Goal: Task Accomplishment & Management: Use online tool/utility

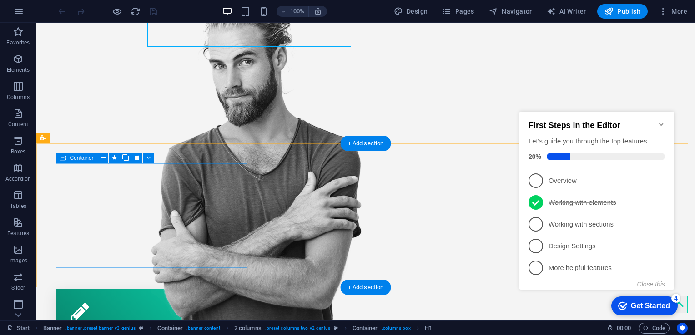
scroll to position [182, 0]
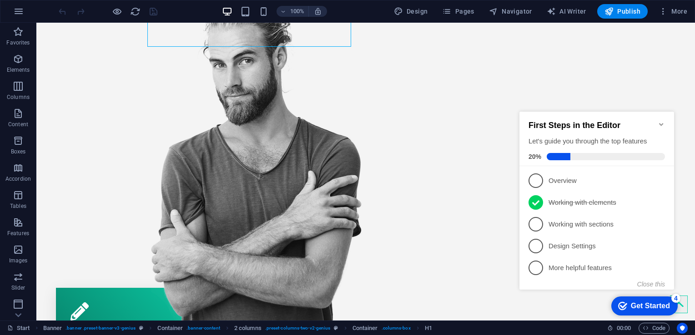
click at [660, 123] on icon "Minimize checklist" at bounding box center [661, 124] width 4 height 3
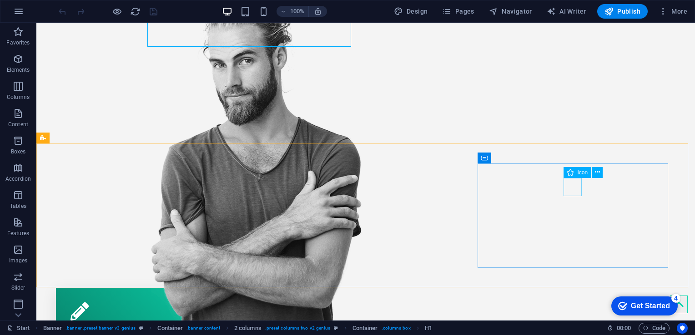
click at [578, 173] on span "Icon" at bounding box center [582, 172] width 10 height 5
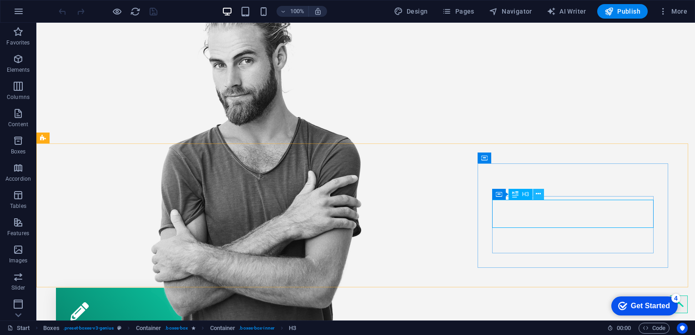
click at [540, 194] on icon at bounding box center [537, 195] width 5 height 10
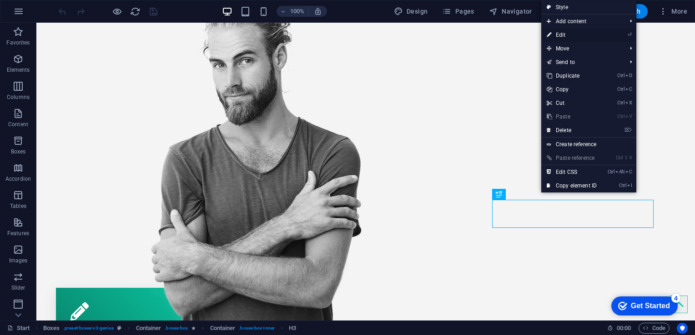
click at [561, 37] on link "⏎ Edit" at bounding box center [571, 35] width 61 height 14
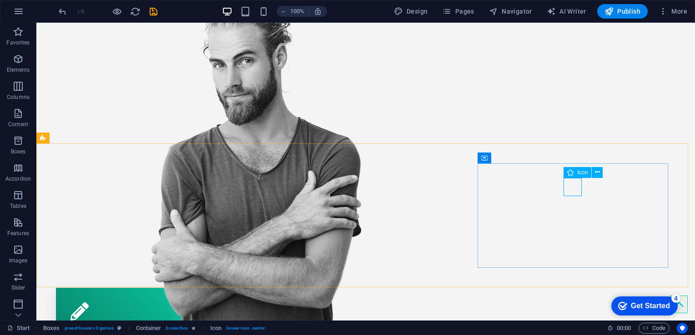
click at [575, 175] on div "Icon" at bounding box center [577, 172] width 28 height 11
click at [577, 172] on span "Icon" at bounding box center [582, 172] width 10 height 5
select select "xMidYMid"
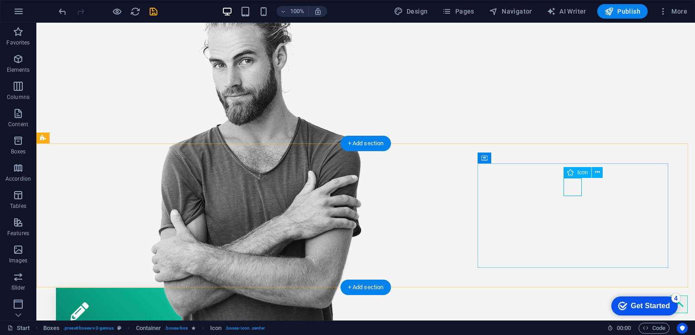
select select "px"
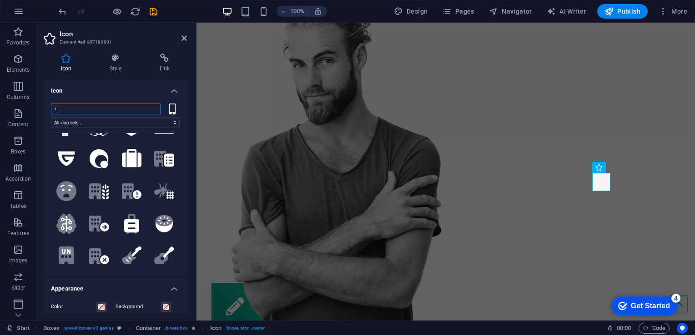
scroll to position [909, 0]
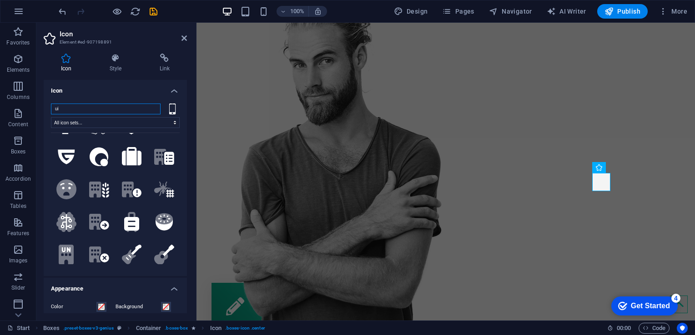
click at [152, 109] on input "ui" at bounding box center [106, 109] width 110 height 11
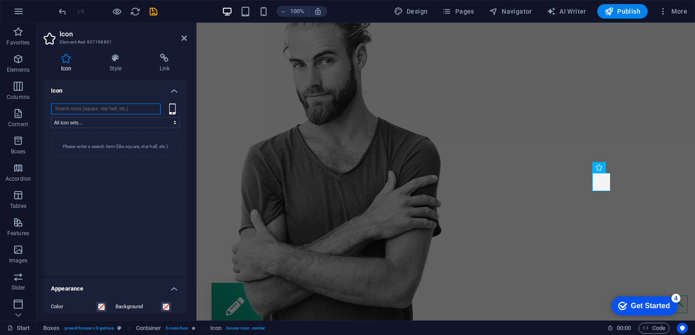
click at [130, 111] on input "search" at bounding box center [106, 109] width 110 height 11
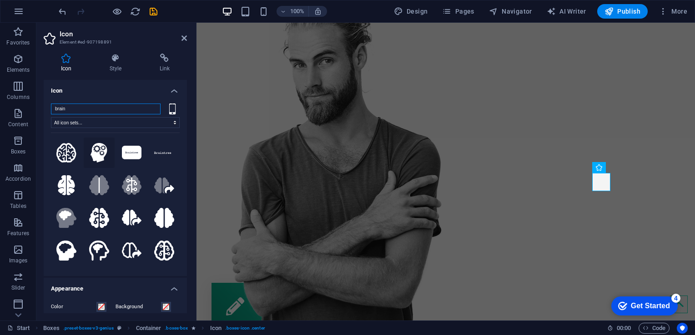
type input "brain"
click at [97, 147] on icon at bounding box center [98, 153] width 17 height 20
click at [164, 246] on icon at bounding box center [164, 251] width 20 height 20
click at [162, 251] on icon at bounding box center [164, 251] width 20 height 20
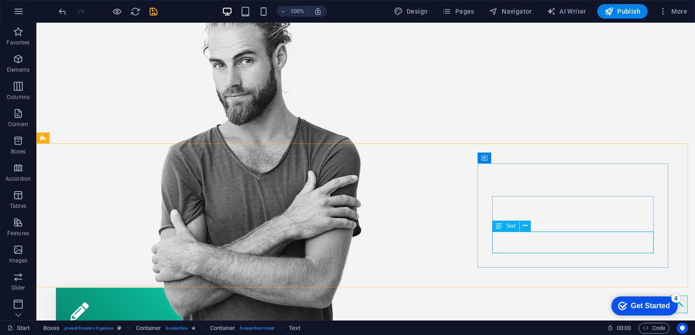
click at [509, 228] on span "Text" at bounding box center [510, 226] width 10 height 5
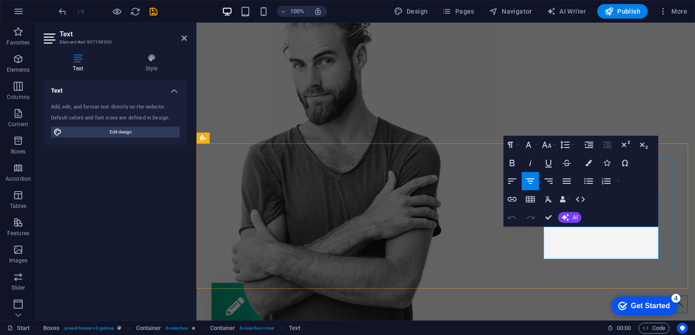
drag, startPoint x: 637, startPoint y: 251, endPoint x: 552, endPoint y: 233, distance: 87.0
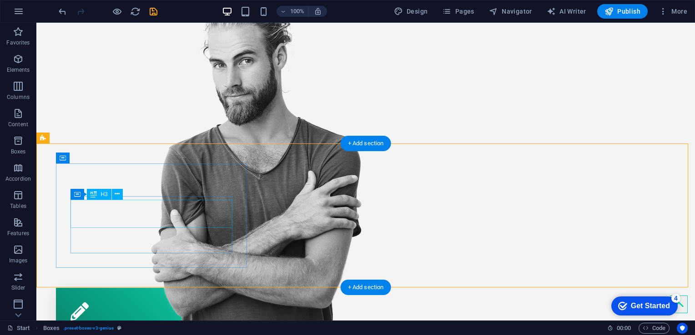
click at [160, 325] on div "Corporate design" at bounding box center [152, 339] width 164 height 28
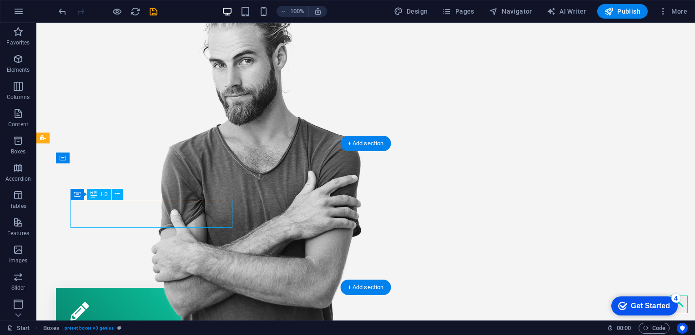
click at [160, 325] on div "Corporate design" at bounding box center [152, 339] width 164 height 28
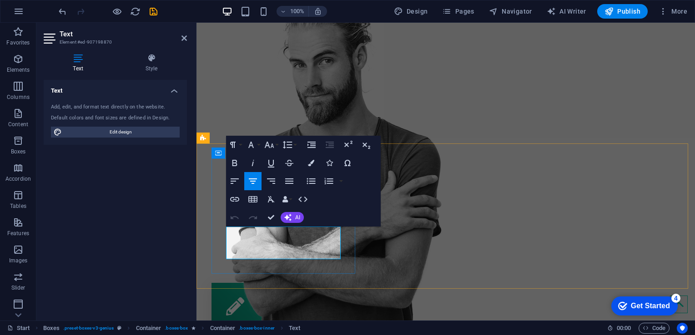
drag, startPoint x: 320, startPoint y: 253, endPoint x: 236, endPoint y: 227, distance: 87.0
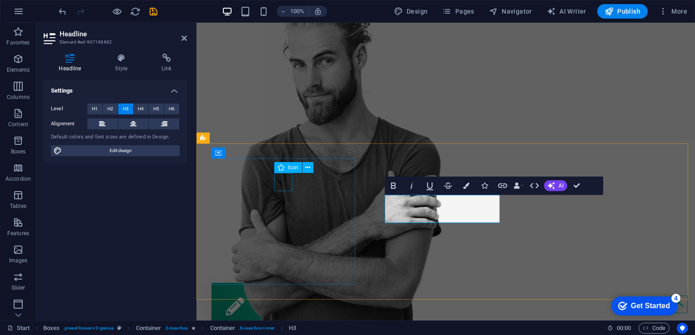
click at [284, 298] on figure at bounding box center [284, 307] width 117 height 18
click at [283, 298] on figure at bounding box center [284, 307] width 117 height 18
select select "xMidYMid"
select select "px"
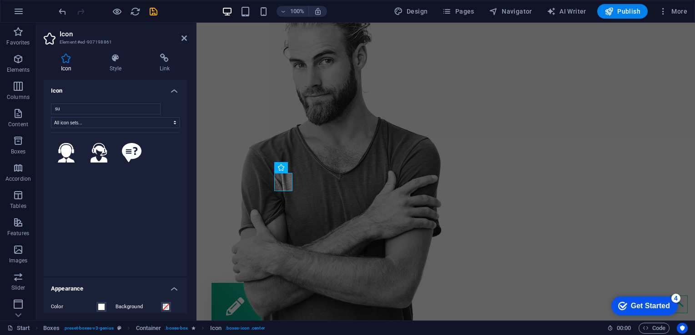
type input "s"
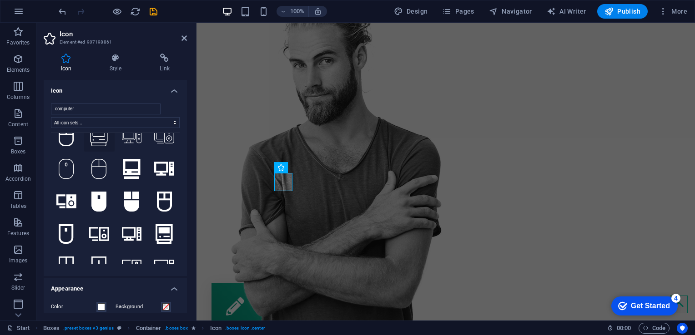
scroll to position [182, 0]
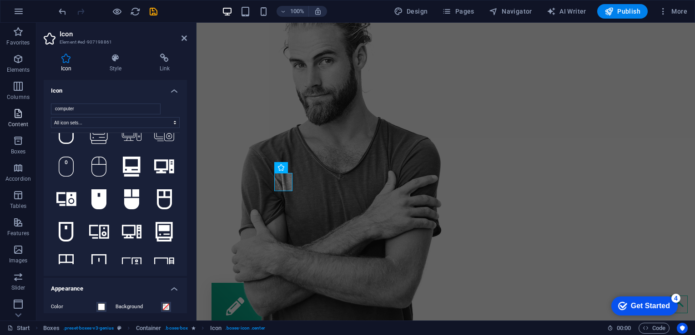
drag, startPoint x: 90, startPoint y: 110, endPoint x: 3, endPoint y: 108, distance: 86.8
click at [3, 108] on section "Favorites Elements Columns Content Boxes Accordion Tables Features Images Slide…" at bounding box center [347, 172] width 695 height 298
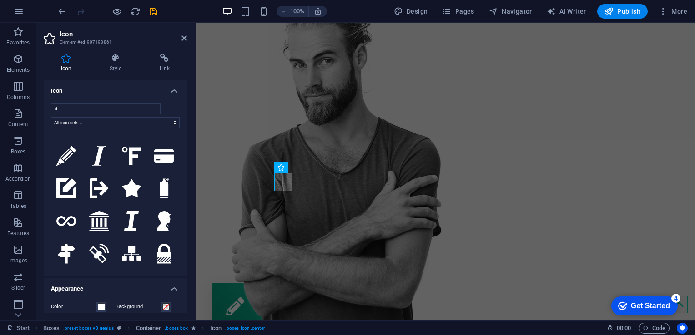
scroll to position [273, 0]
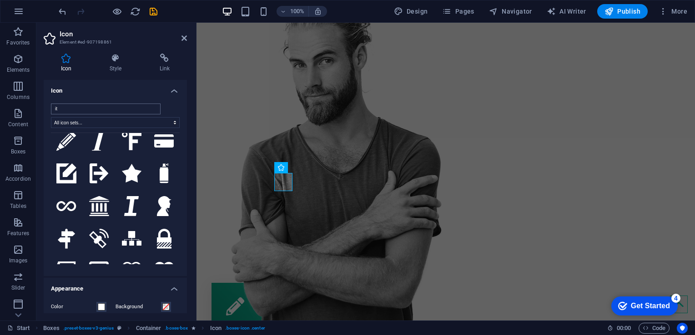
click at [94, 108] on input "it" at bounding box center [106, 109] width 110 height 11
drag, startPoint x: 92, startPoint y: 108, endPoint x: 0, endPoint y: 105, distance: 92.3
click at [0, 107] on html "[DOMAIN_NAME] Start Favorites Elements Columns Content Boxes Accordion Tables F…" at bounding box center [347, 167] width 695 height 335
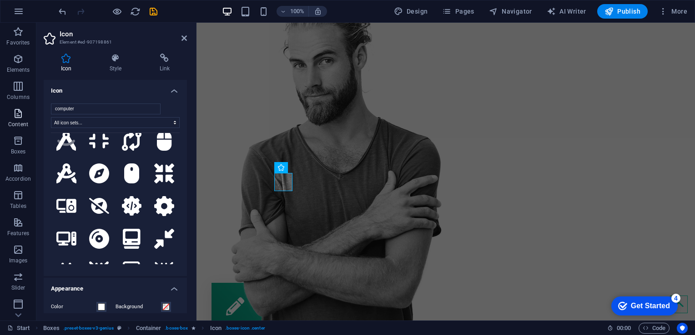
scroll to position [252, 0]
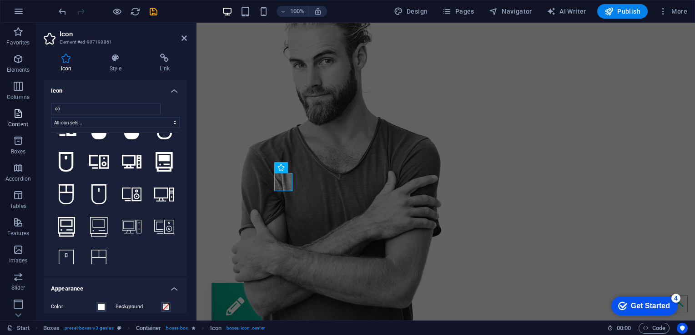
type input "c"
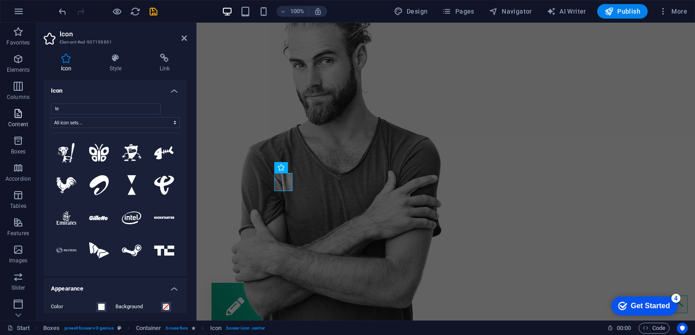
type input "t"
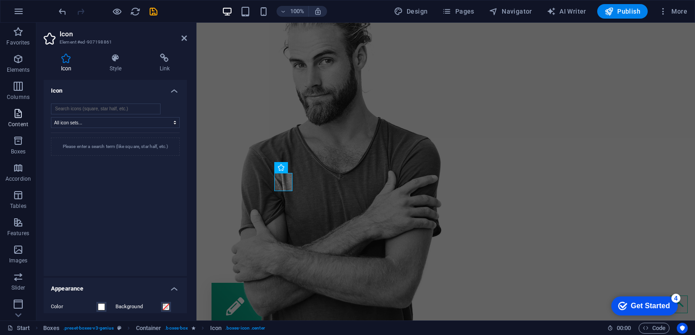
type input "s"
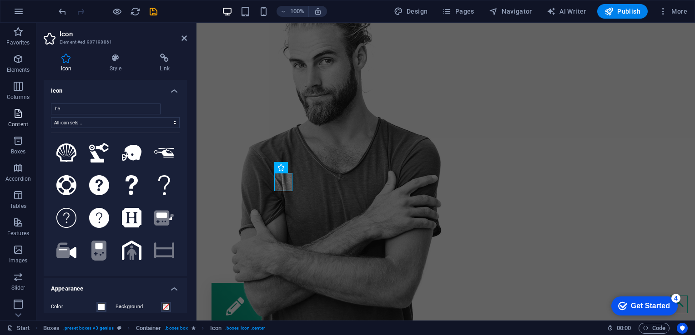
type input "h"
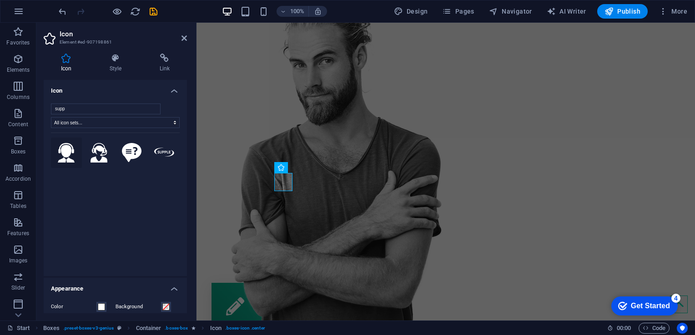
type input "supp"
click at [69, 154] on icon at bounding box center [66, 153] width 17 height 20
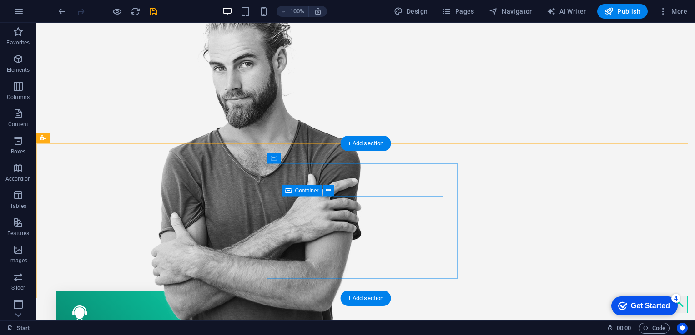
scroll to position [182, 0]
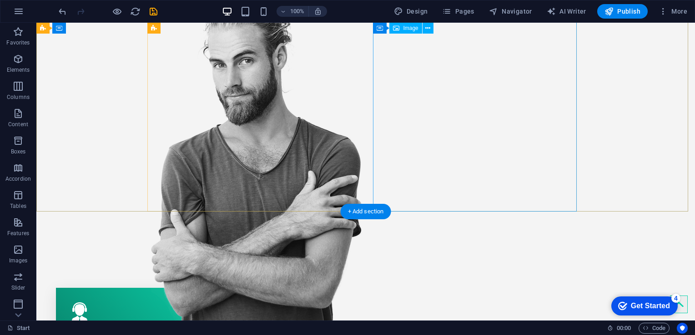
click at [355, 109] on figure at bounding box center [253, 164] width 204 height 346
select select "px"
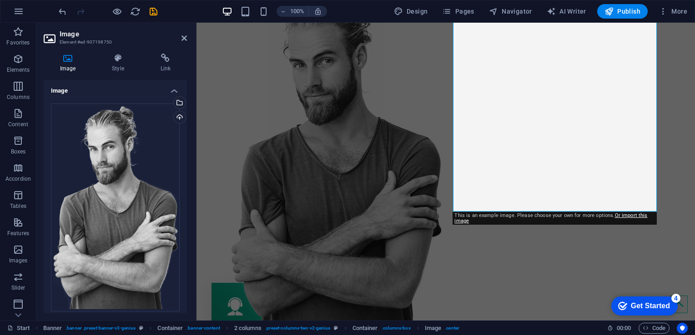
click at [70, 59] on icon at bounding box center [68, 58] width 48 height 9
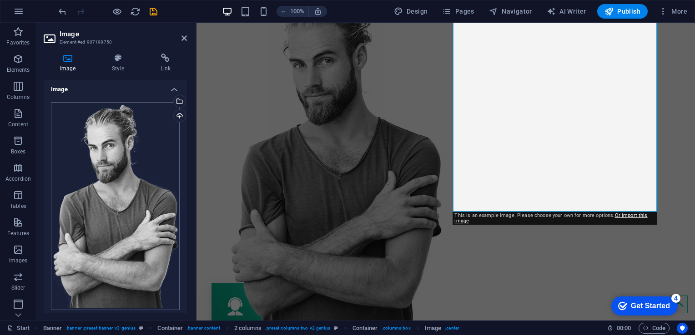
scroll to position [0, 0]
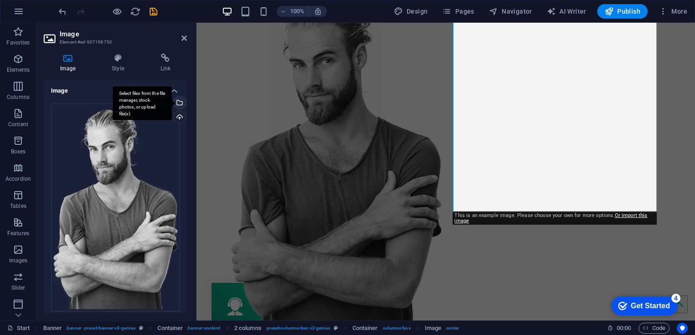
click at [178, 106] on div "Select files from the file manager, stock photos, or upload file(s)" at bounding box center [179, 104] width 14 height 14
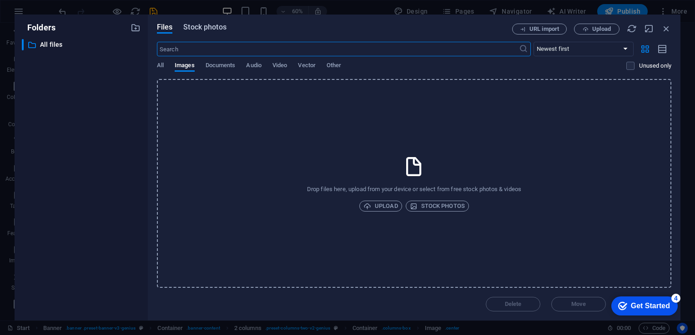
click at [209, 27] on span "Stock photos" at bounding box center [204, 27] width 43 height 11
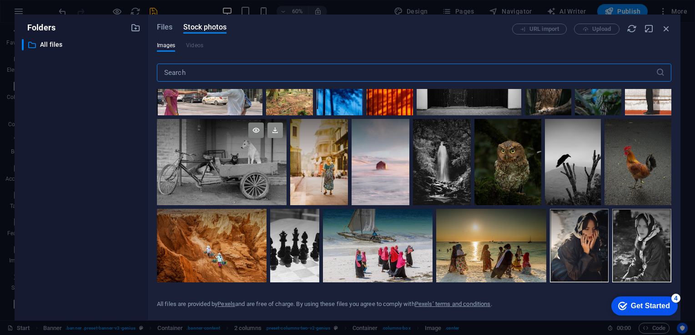
scroll to position [273, 0]
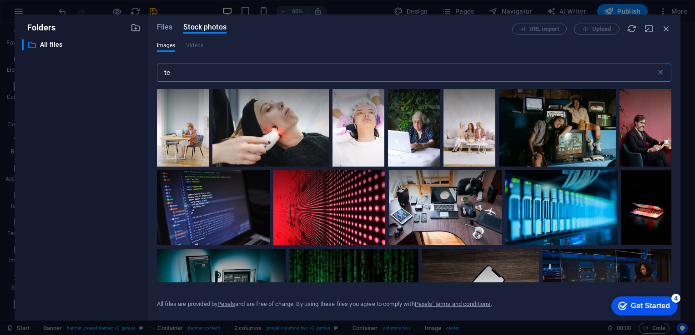
type input "t"
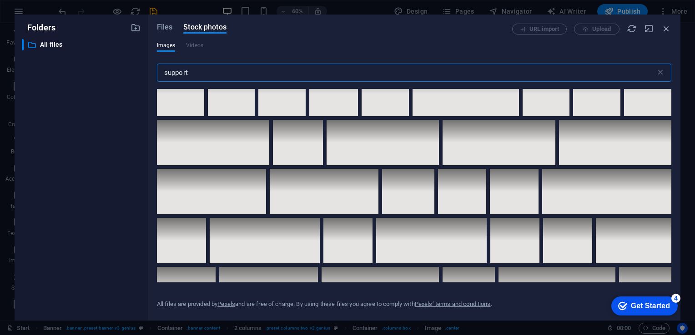
scroll to position [1682, 0]
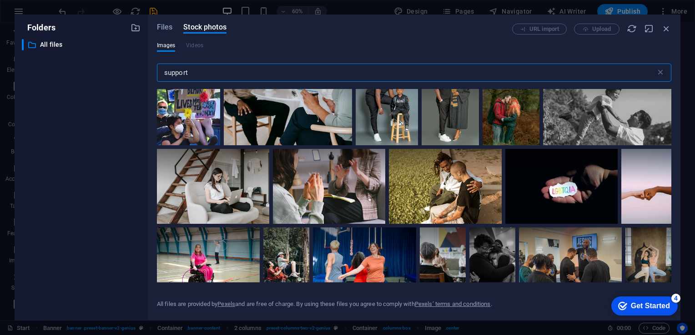
drag, startPoint x: 204, startPoint y: 73, endPoint x: 97, endPoint y: 65, distance: 107.1
click at [97, 65] on div "Folders ​ All files All files Files Stock photos URL import Upload Images Video…" at bounding box center [347, 168] width 665 height 306
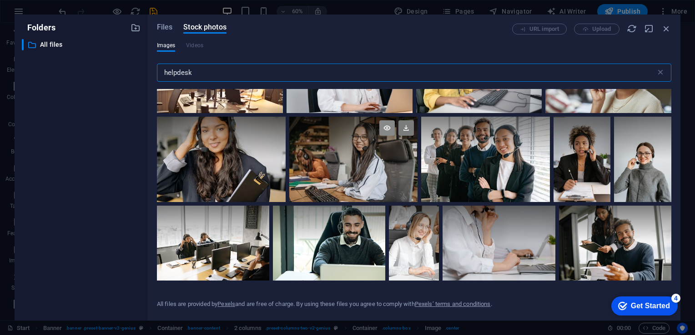
scroll to position [0, 0]
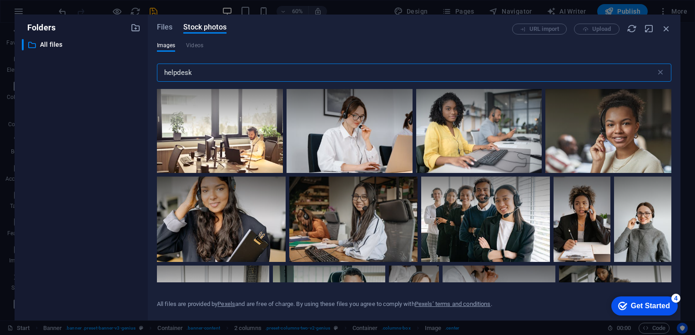
type input "helpdesk"
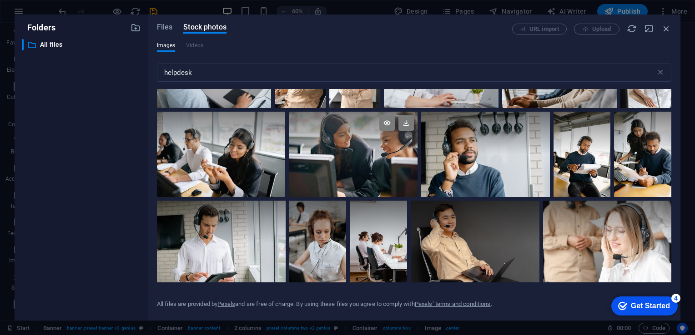
scroll to position [2521, 0]
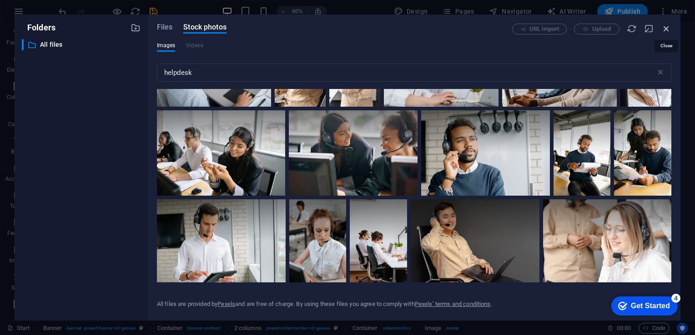
click at [669, 28] on icon "button" at bounding box center [666, 29] width 10 height 10
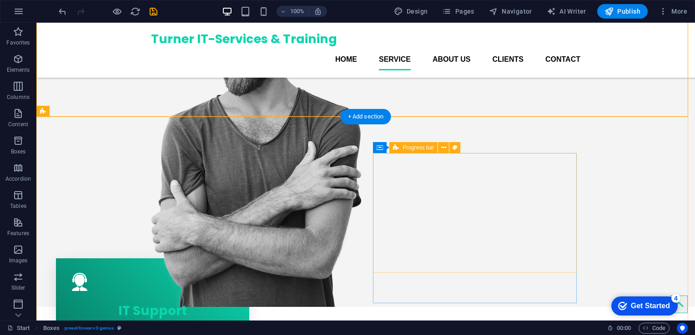
scroll to position [182, 0]
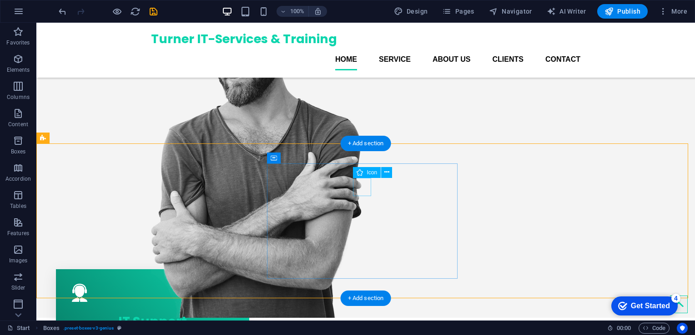
drag, startPoint x: 363, startPoint y: 190, endPoint x: 203, endPoint y: 190, distance: 159.5
select select "xMidYMid"
select select "px"
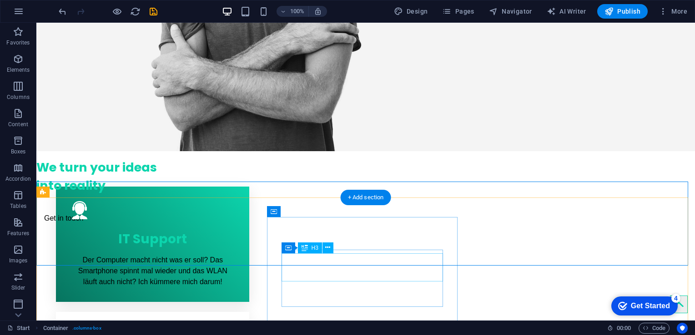
scroll to position [273, 0]
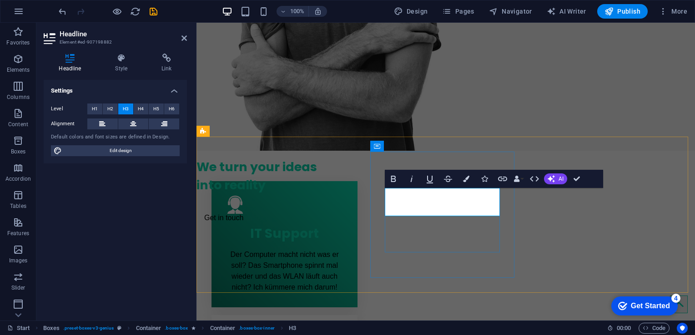
drag, startPoint x: 467, startPoint y: 219, endPoint x: 402, endPoint y: 203, distance: 67.0
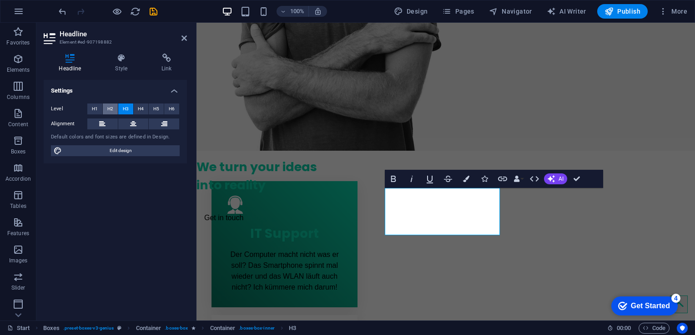
click at [109, 108] on span "H2" at bounding box center [110, 109] width 6 height 11
click at [129, 109] on button "H3" at bounding box center [125, 109] width 15 height 11
click at [138, 109] on span "H4" at bounding box center [141, 109] width 6 height 11
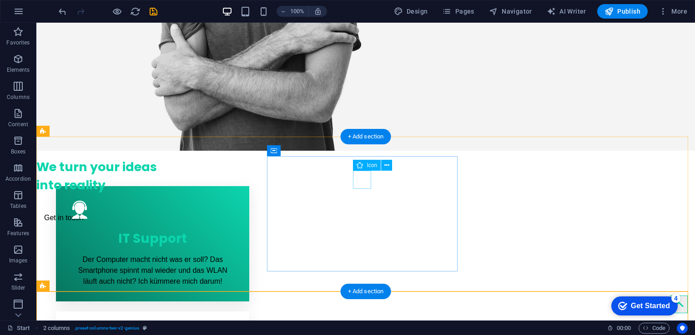
click at [235, 326] on figure at bounding box center [152, 335] width 164 height 18
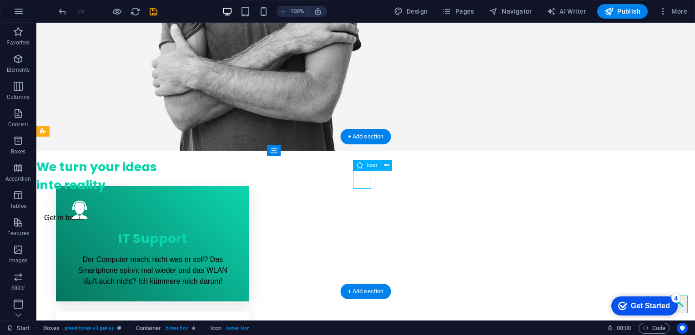
click at [235, 326] on figure at bounding box center [152, 335] width 164 height 18
select select "xMidYMid"
select select "px"
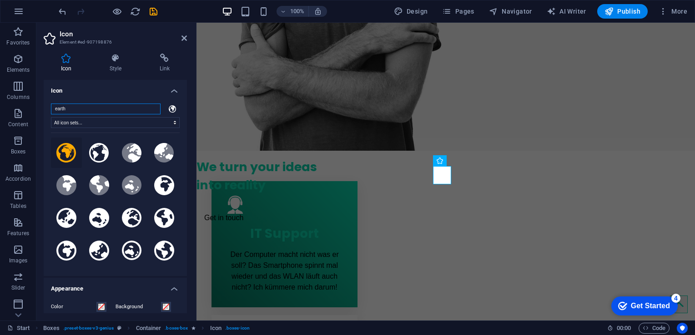
drag, startPoint x: 84, startPoint y: 108, endPoint x: 55, endPoint y: 108, distance: 29.1
click at [55, 108] on input "earth" at bounding box center [106, 109] width 110 height 11
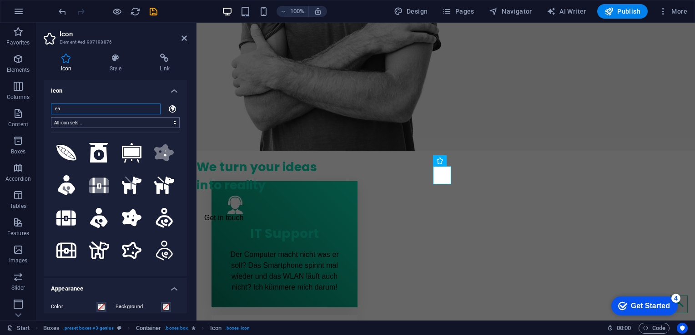
type input "e"
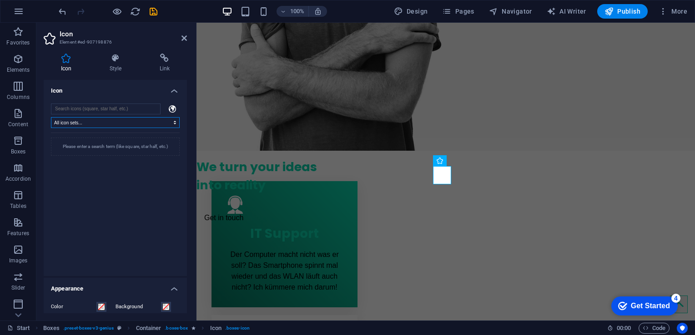
click at [143, 122] on select "All icon sets... IcoFont Ionicons FontAwesome Brands FontAwesome Duotone FontAw…" at bounding box center [115, 122] width 129 height 11
click at [108, 125] on select "All icon sets... IcoFont Ionicons FontAwesome Brands FontAwesome Duotone FontAw…" at bounding box center [115, 122] width 129 height 11
click at [105, 109] on input "search" at bounding box center [106, 109] width 110 height 11
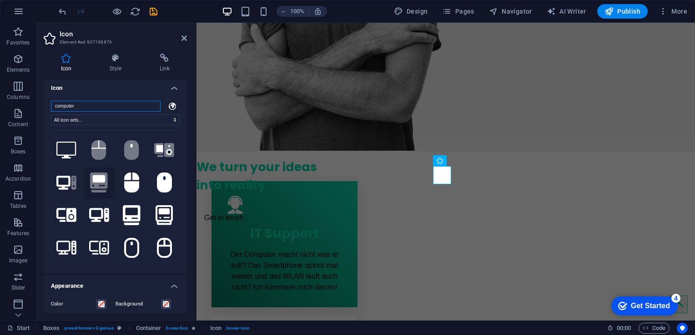
scroll to position [0, 0]
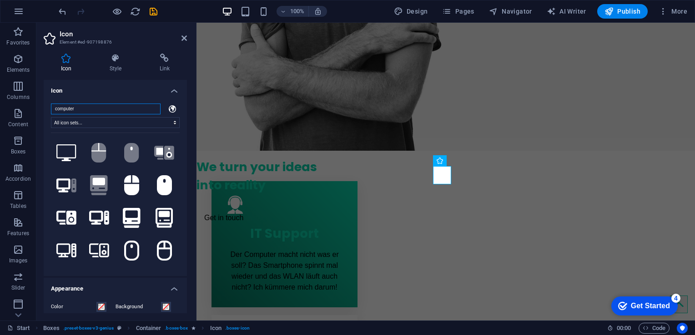
drag, startPoint x: 96, startPoint y: 112, endPoint x: 38, endPoint y: 112, distance: 58.6
click at [38, 112] on div "Icon Style Link Icon computer All icon sets... IcoFont Ionicons FontAwesome Bra…" at bounding box center [115, 183] width 158 height 275
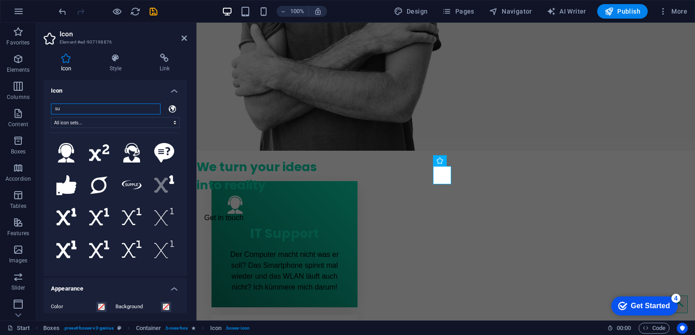
type input "s"
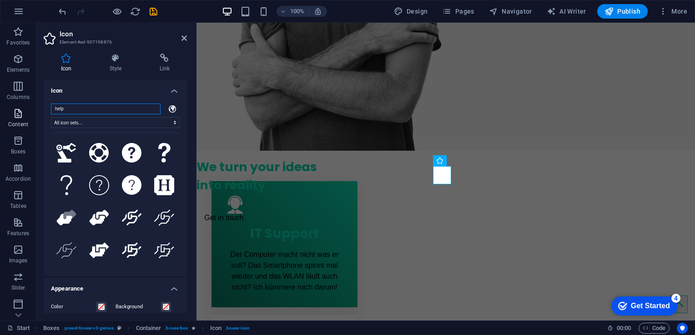
drag, startPoint x: 89, startPoint y: 108, endPoint x: 30, endPoint y: 107, distance: 58.2
click at [30, 107] on section "Favorites Elements Columns Content Boxes Accordion Tables Features Images Slide…" at bounding box center [347, 172] width 695 height 298
click at [154, 109] on input "help" at bounding box center [106, 109] width 110 height 11
click at [171, 110] on icon at bounding box center [172, 108] width 7 height 7
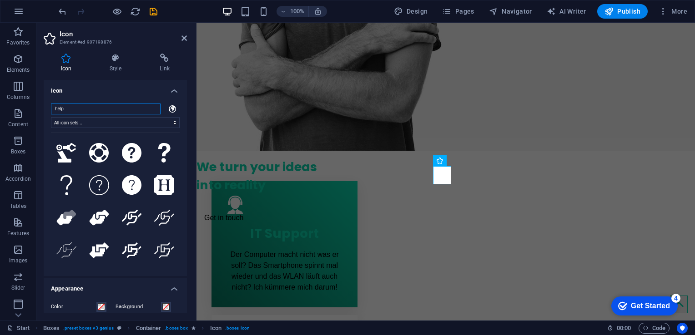
click at [109, 111] on input "help" at bounding box center [106, 109] width 110 height 11
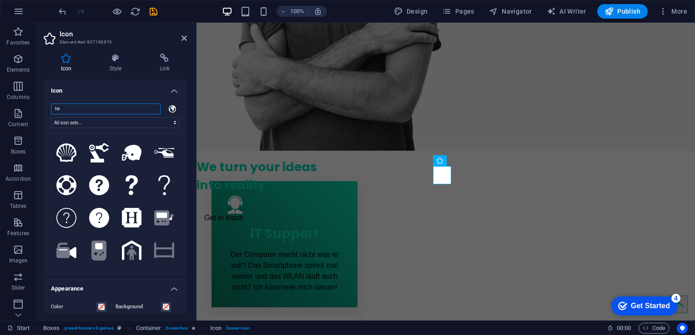
type input "h"
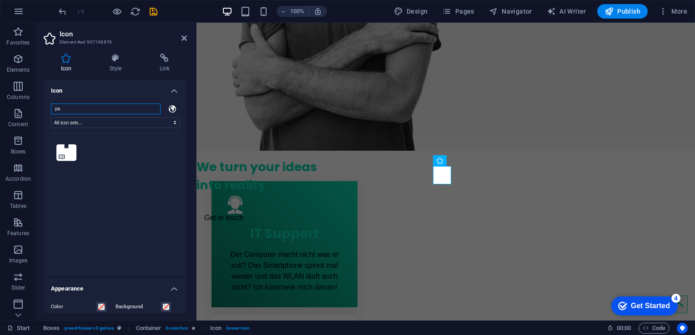
type input "p"
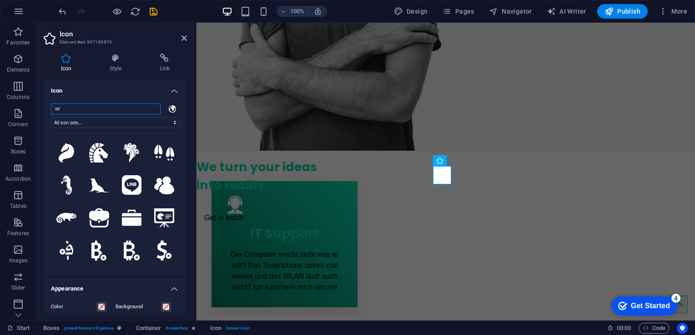
type input "s"
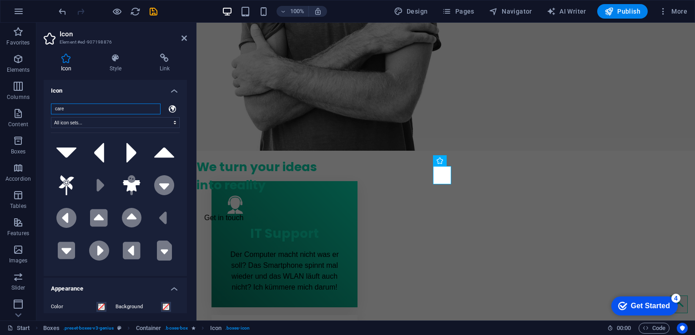
drag, startPoint x: 79, startPoint y: 106, endPoint x: 47, endPoint y: 106, distance: 31.4
click at [47, 106] on div "care All icon sets... IcoFont Ionicons FontAwesome Brands FontAwesome Duotone F…" at bounding box center [115, 186] width 143 height 180
type input "g"
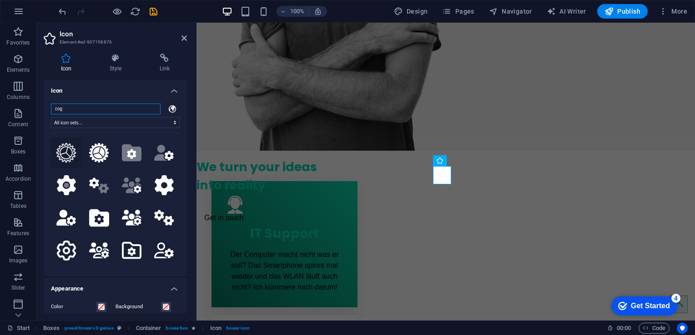
type input "cog"
click at [70, 155] on icon at bounding box center [66, 153] width 20 height 20
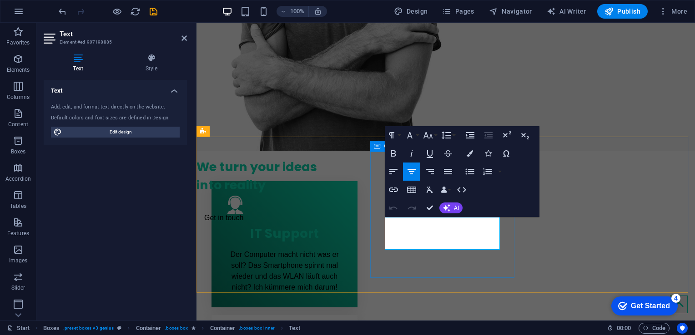
drag, startPoint x: 473, startPoint y: 241, endPoint x: 381, endPoint y: 226, distance: 93.0
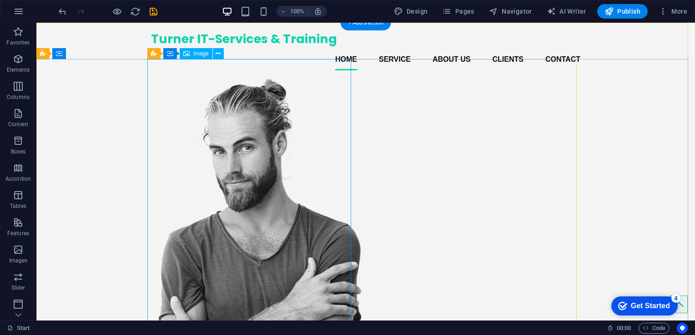
click at [243, 206] on figure at bounding box center [253, 251] width 204 height 346
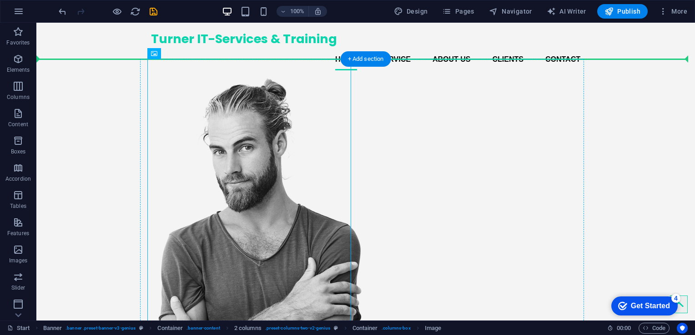
drag, startPoint x: 251, startPoint y: 207, endPoint x: 522, endPoint y: 201, distance: 271.4
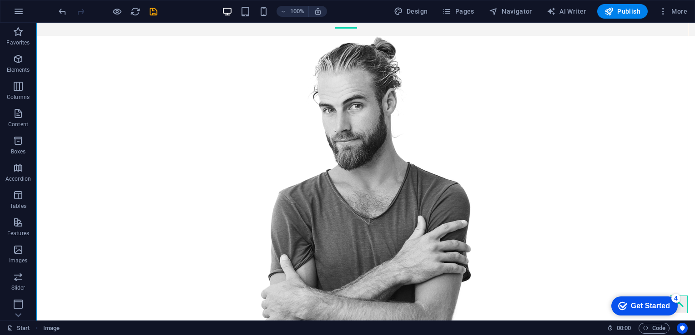
scroll to position [182, 0]
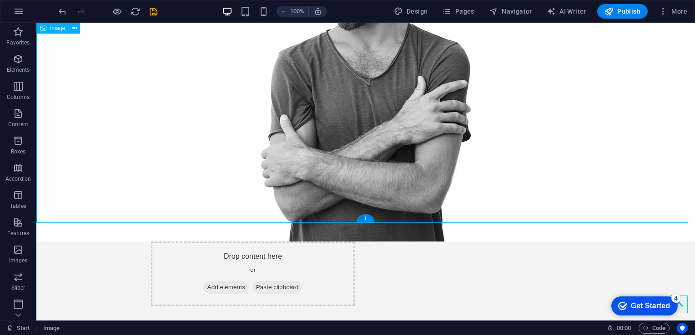
click at [369, 177] on figure at bounding box center [365, 69] width 658 height 346
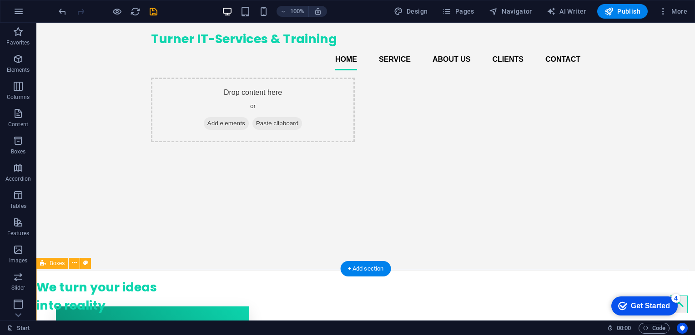
click at [98, 279] on div "We turn your ideas into reality" at bounding box center [365, 297] width 658 height 37
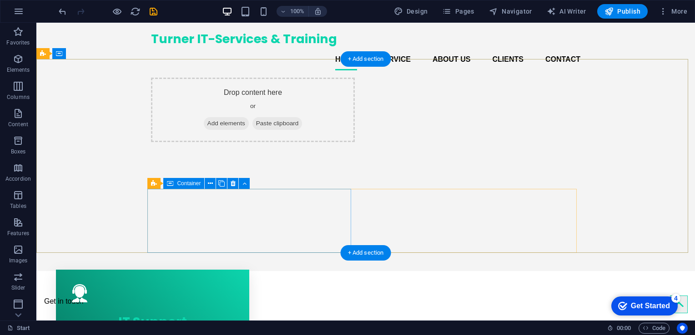
click at [236, 142] on div "Drop content here or Add elements Paste clipboard" at bounding box center [253, 110] width 204 height 65
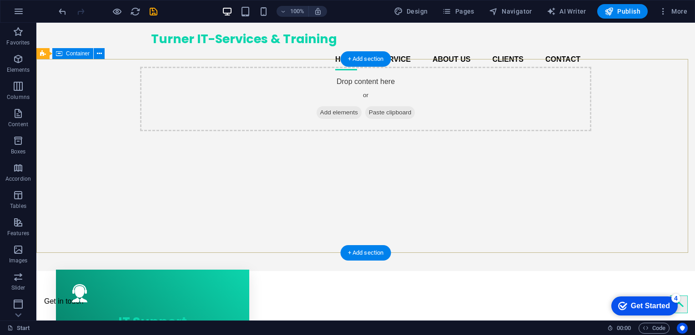
click at [354, 131] on div "Drop content here or Add elements Paste clipboard" at bounding box center [365, 99] width 451 height 65
click at [216, 78] on div at bounding box center [365, 78] width 658 height 0
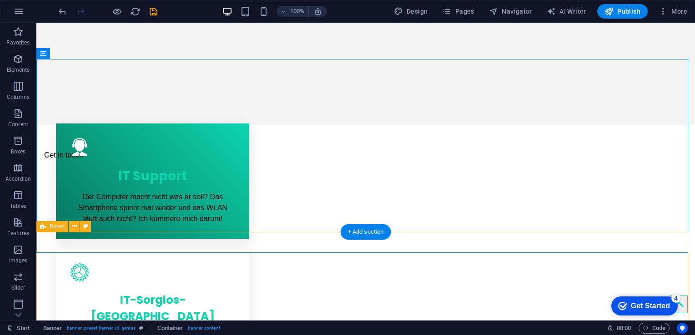
scroll to position [182, 0]
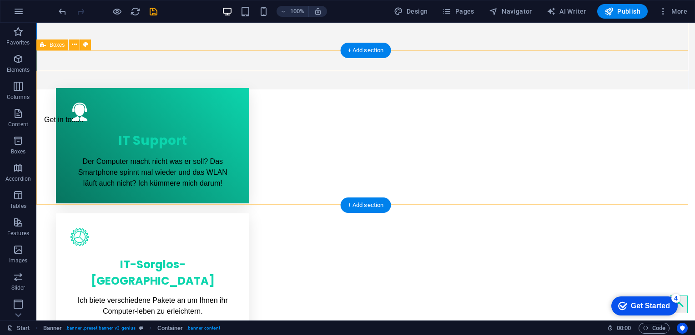
click at [45, 105] on div "IT Support Der Computer macht nicht was er soll? Das Smartphone spinnt mal wied…" at bounding box center [365, 267] width 658 height 397
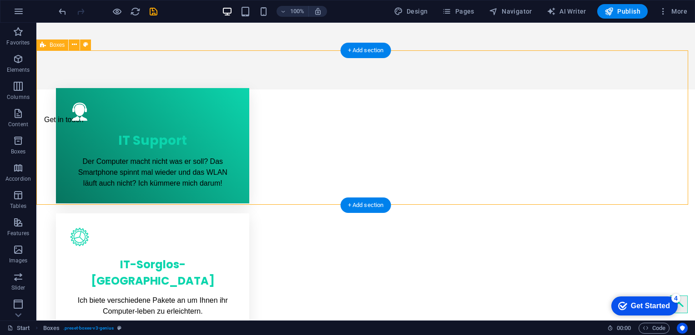
click at [48, 103] on div "IT Support Der Computer macht nicht was er soll? Das Smartphone spinnt mal wied…" at bounding box center [365, 267] width 658 height 397
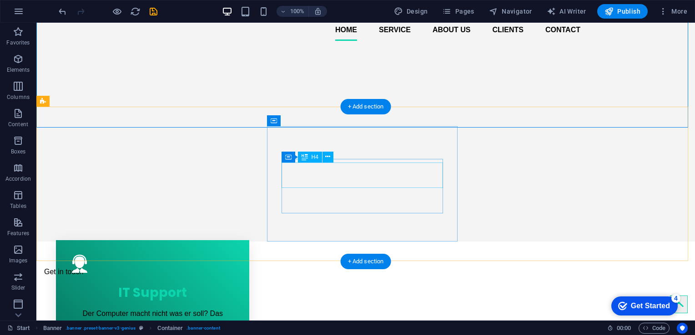
scroll to position [0, 0]
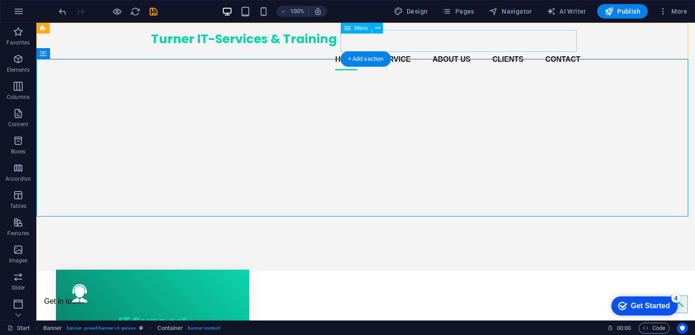
click at [347, 49] on nav "Home Service About us Clients Contact" at bounding box center [365, 60] width 429 height 22
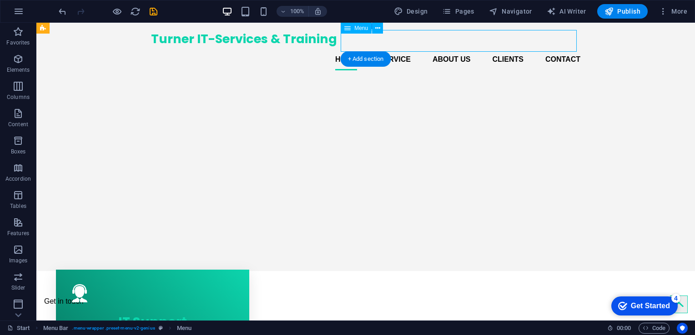
click at [352, 49] on nav "Home Service About us Clients Contact" at bounding box center [365, 60] width 429 height 22
select select
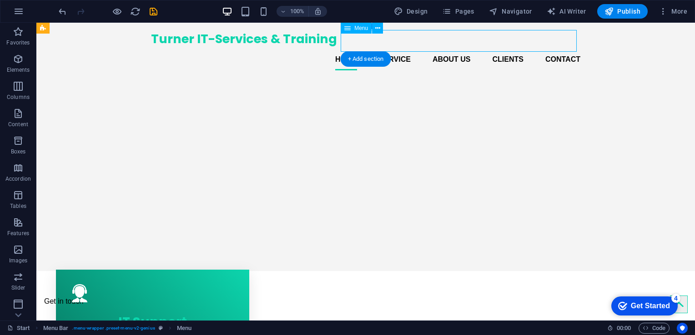
select select
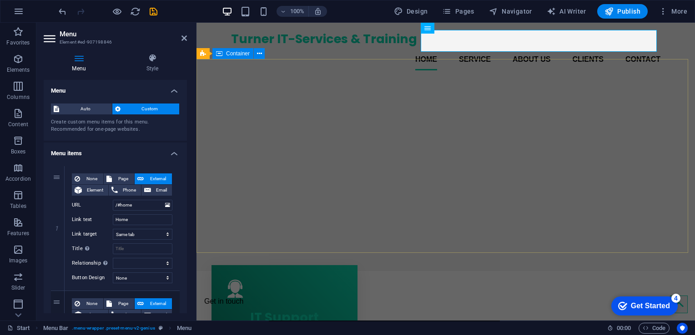
click at [601, 78] on div at bounding box center [445, 78] width 498 height 0
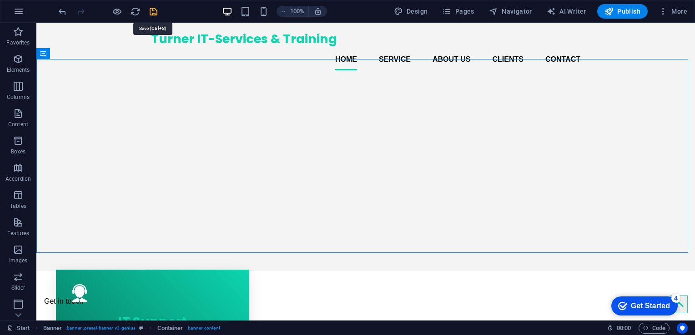
click at [153, 10] on icon "save" at bounding box center [153, 11] width 10 height 10
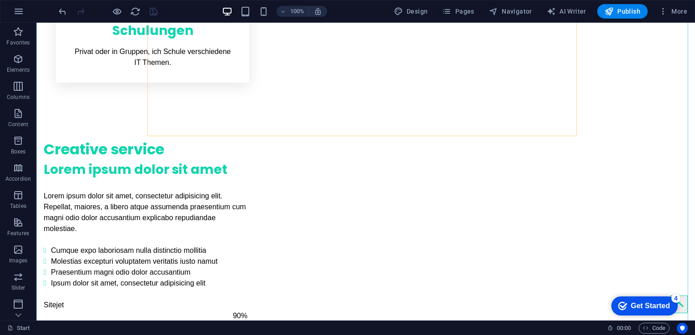
scroll to position [773, 0]
